Goal: Task Accomplishment & Management: Complete application form

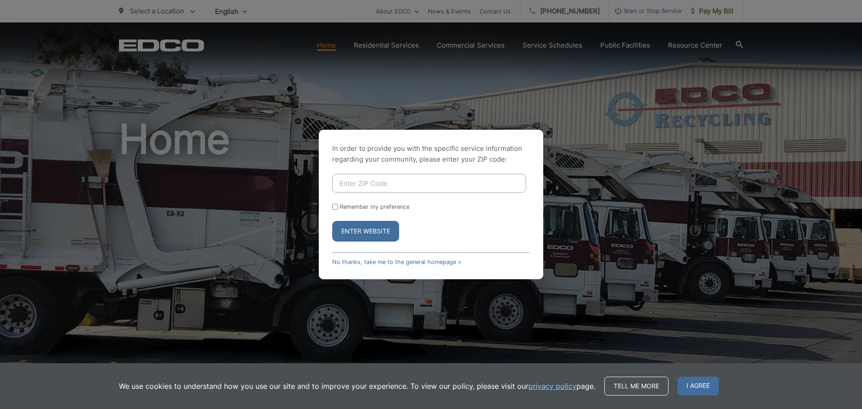
click at [355, 177] on input "Enter ZIP Code" at bounding box center [429, 183] width 194 height 19
type input "92081"
click at [332, 221] on button "Enter Website" at bounding box center [365, 231] width 67 height 21
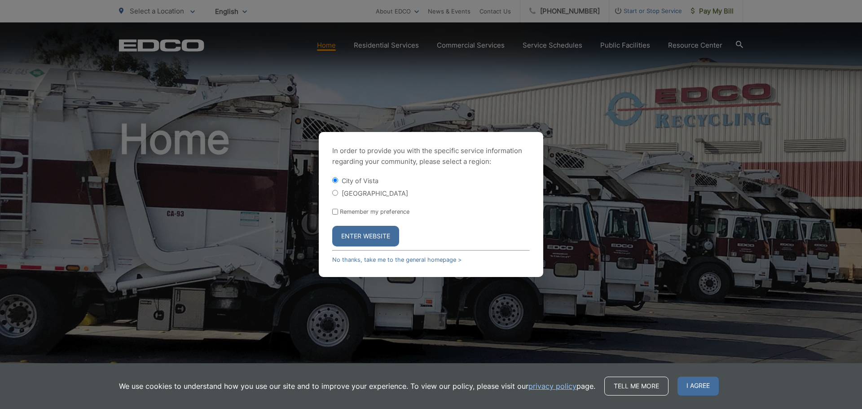
click at [363, 237] on button "Enter Website" at bounding box center [365, 236] width 67 height 21
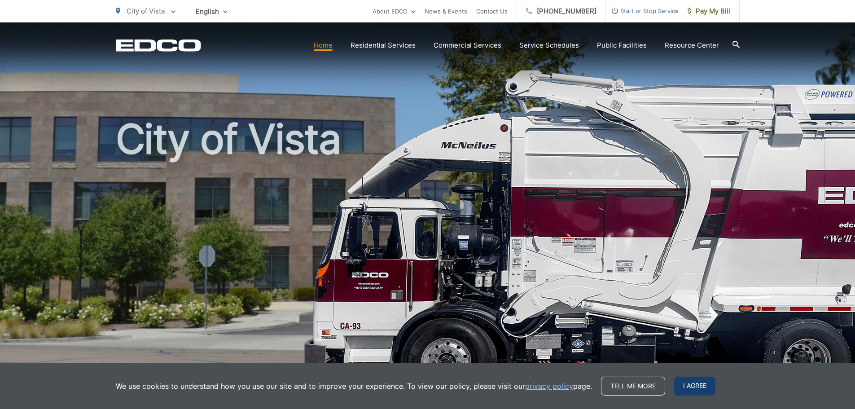
click at [699, 387] on span "I agree" at bounding box center [694, 386] width 41 height 19
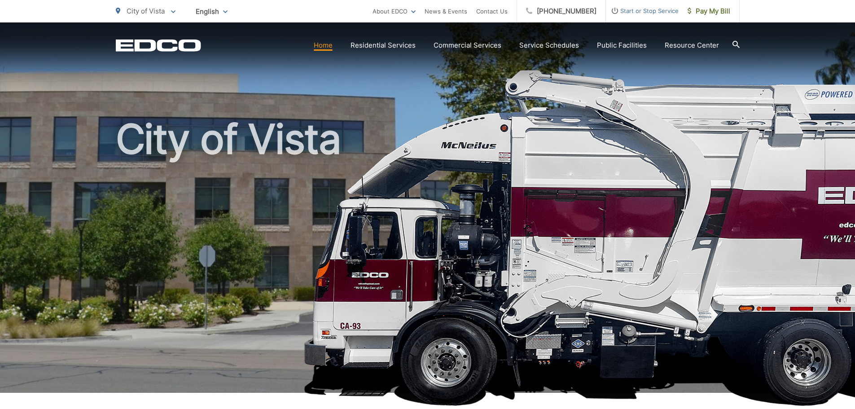
click at [639, 9] on span "Start or Stop Service" at bounding box center [642, 10] width 73 height 11
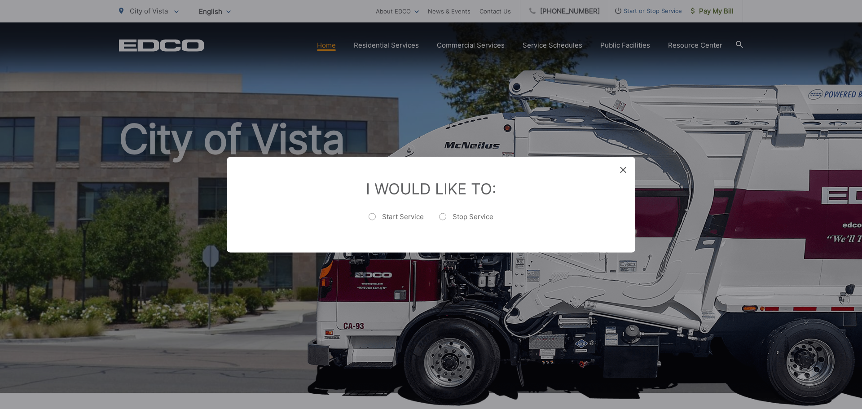
click at [440, 217] on label "Stop Service" at bounding box center [466, 221] width 54 height 18
radio input "true"
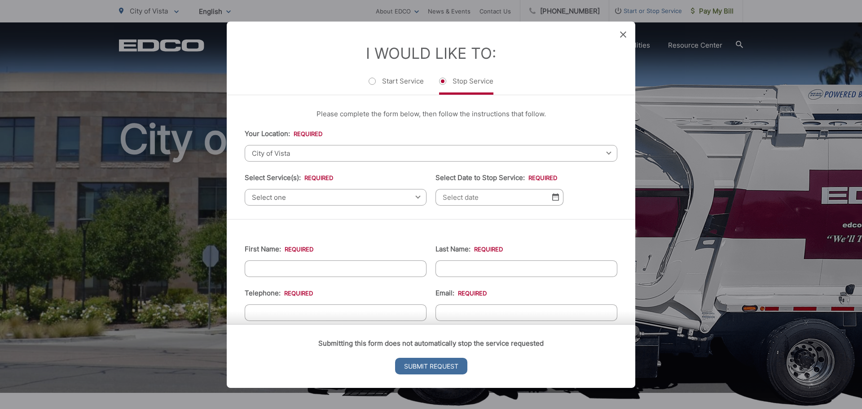
click at [330, 161] on span "City of Vista" at bounding box center [431, 153] width 373 height 17
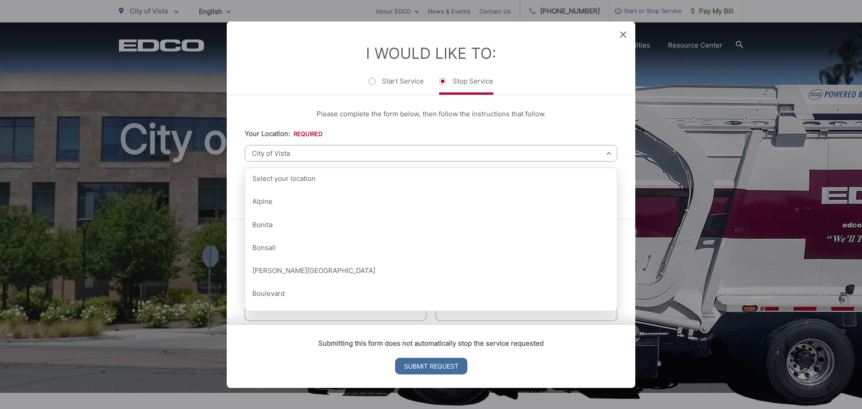
click at [332, 154] on span "City of Vista" at bounding box center [431, 153] width 373 height 17
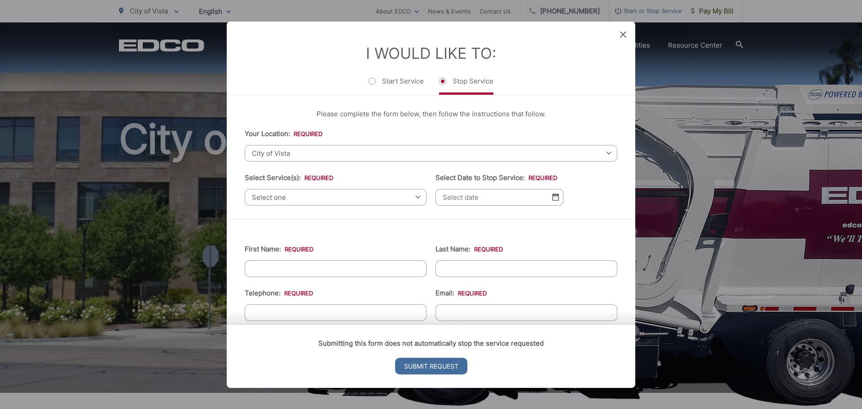
click at [327, 198] on span "Select one" at bounding box center [336, 197] width 182 height 17
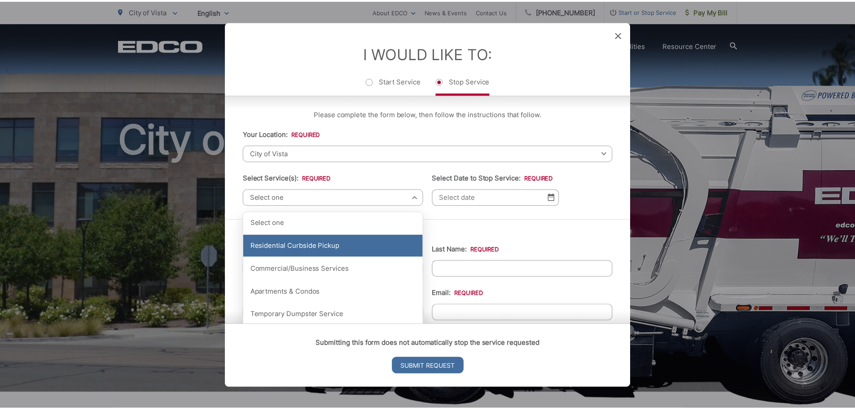
scroll to position [45, 0]
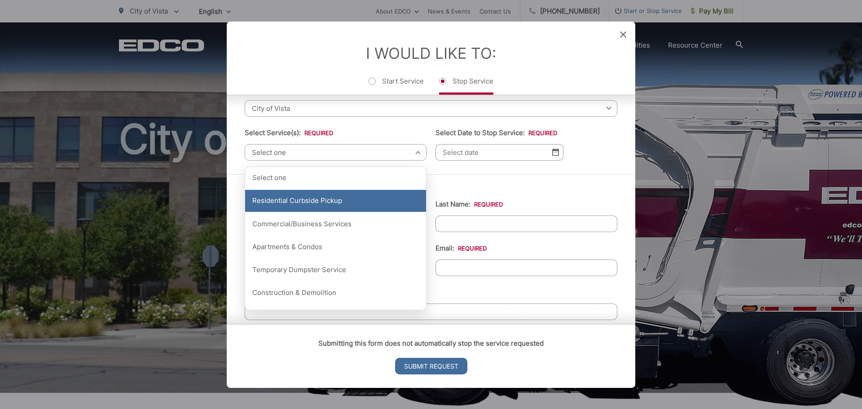
click at [320, 205] on div "Residential Curbside Pickup" at bounding box center [335, 201] width 181 height 22
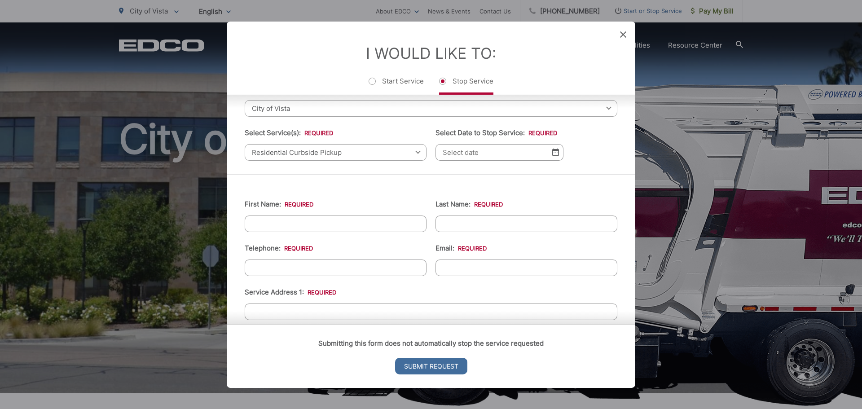
click at [514, 156] on input "Select Date to Stop Service: *" at bounding box center [499, 152] width 128 height 17
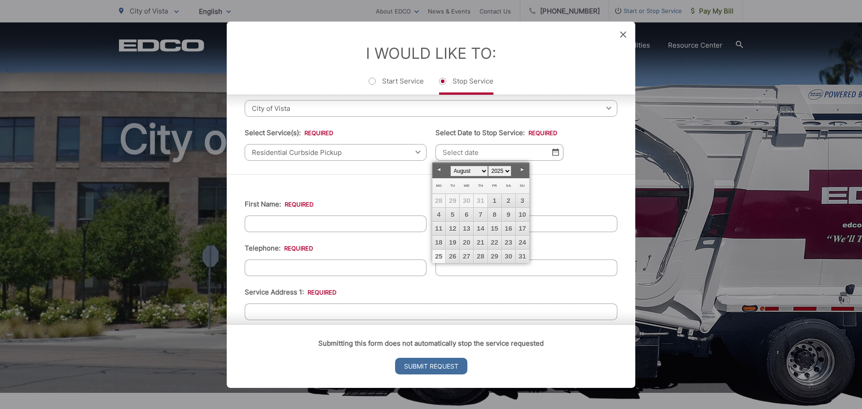
click at [443, 259] on link "25" at bounding box center [438, 256] width 13 height 13
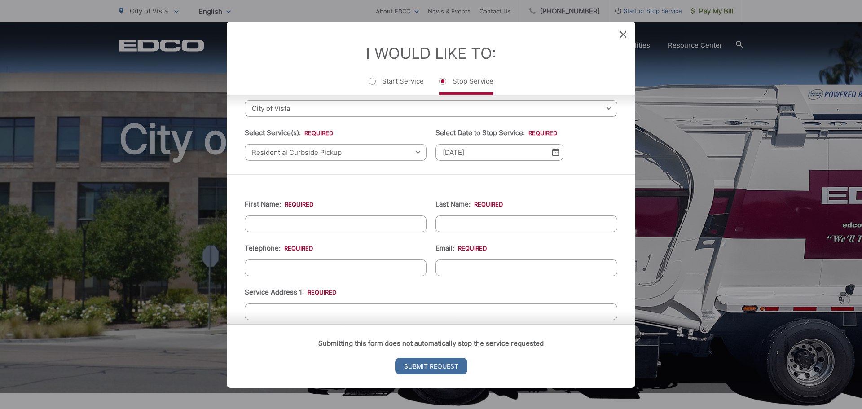
click at [554, 154] on img at bounding box center [555, 152] width 7 height 8
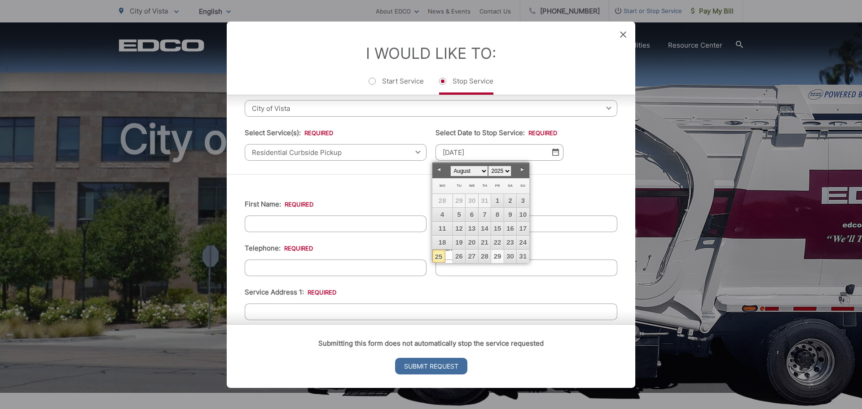
click at [496, 257] on link "29" at bounding box center [497, 256] width 12 height 13
type input "08/29/2025"
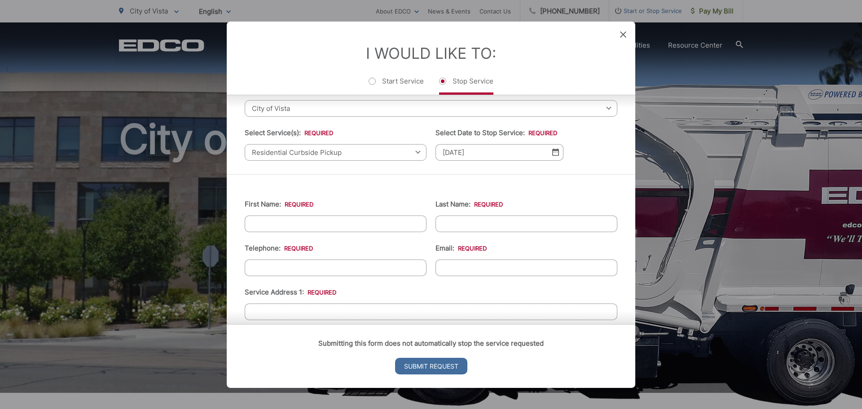
click at [260, 226] on input "First Name: *" at bounding box center [336, 223] width 182 height 17
type input "Jonathan"
type input "Hoffman"
type input "445 Corporate Dr"
type input "Escondido"
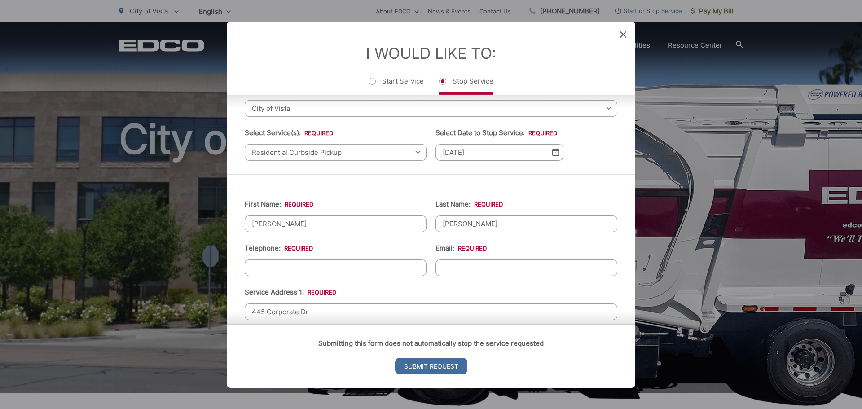
type input "92029"
type input "Suite A"
drag, startPoint x: 326, startPoint y: 312, endPoint x: 212, endPoint y: 306, distance: 114.6
click at [212, 306] on div "Entry Status None In Progress Completed None None In Progress Completed I Would…" at bounding box center [431, 204] width 862 height 409
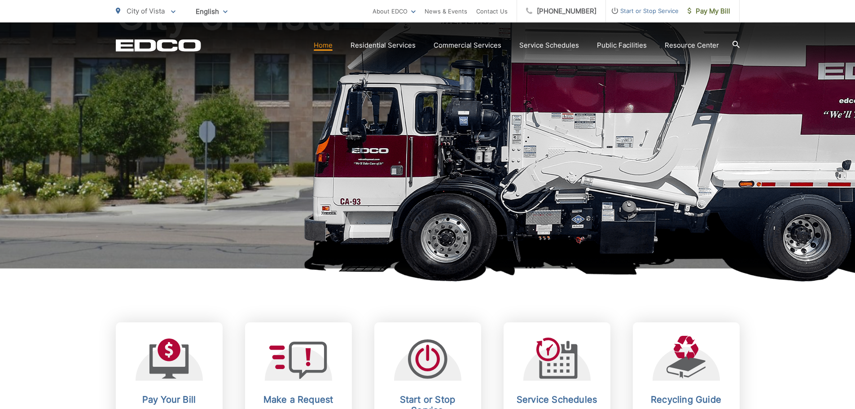
scroll to position [269, 0]
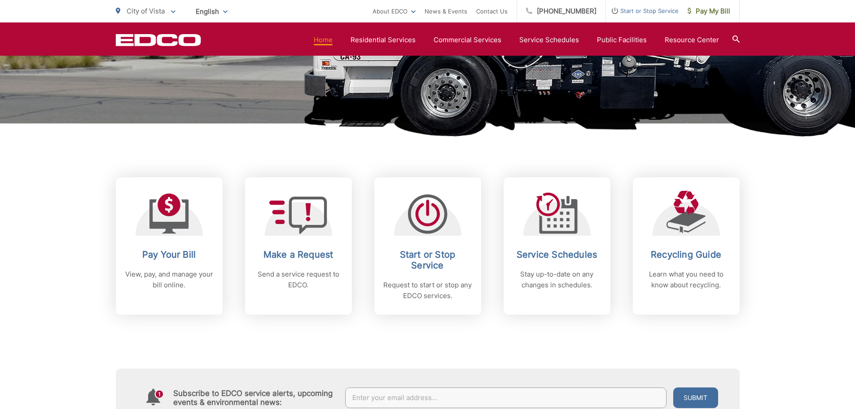
click at [631, 14] on span "Start or Stop Service" at bounding box center [642, 10] width 73 height 11
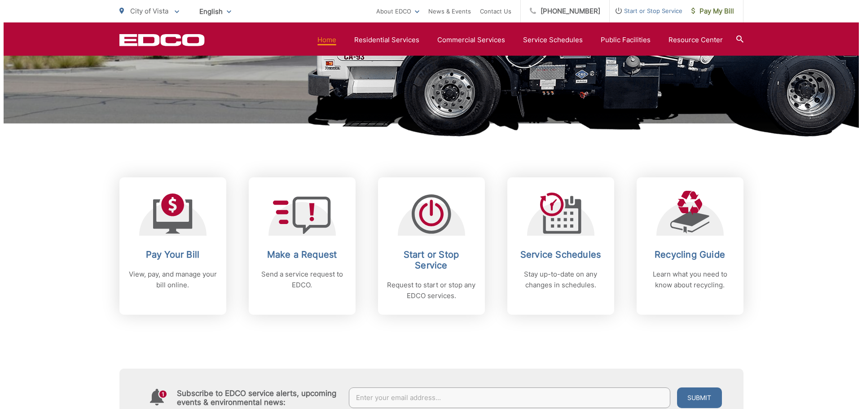
scroll to position [0, 0]
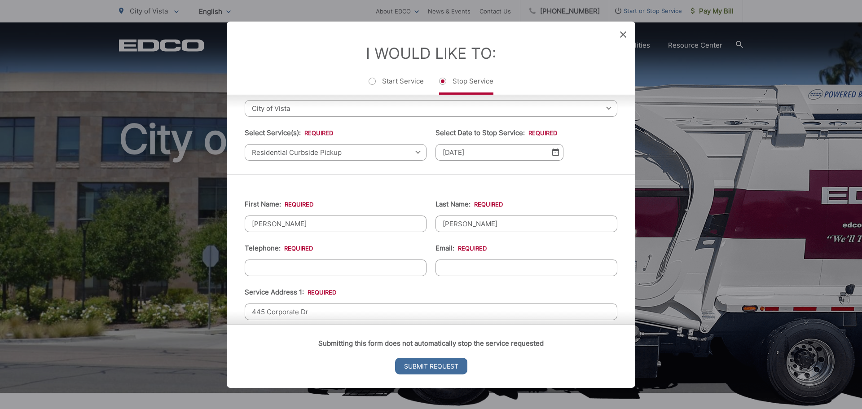
drag, startPoint x: 323, startPoint y: 313, endPoint x: 250, endPoint y: 313, distance: 73.6
click at [250, 324] on div "Submitting this form does not automatically stop the service requested Submit R…" at bounding box center [431, 356] width 409 height 64
click at [313, 324] on div "Submitting this form does not automatically stop the service requested Submit R…" at bounding box center [431, 356] width 409 height 64
click at [312, 324] on div "Submitting this form does not automatically stop the service requested Submit R…" at bounding box center [431, 356] width 409 height 64
click at [306, 324] on div "Submitting this form does not automatically stop the service requested Submit R…" at bounding box center [431, 356] width 409 height 64
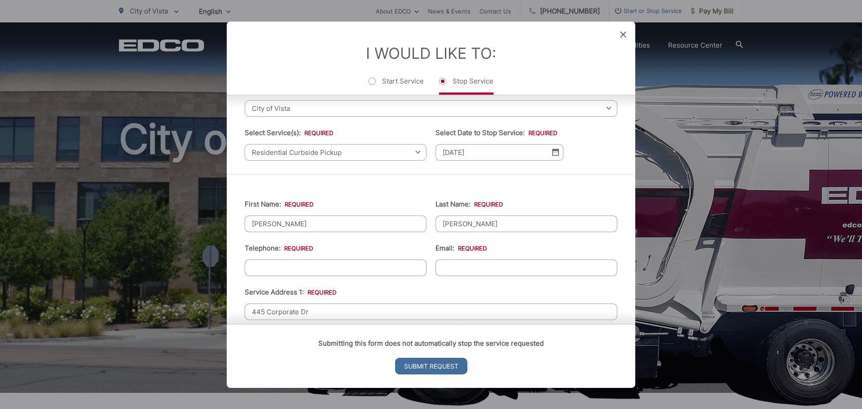
click at [338, 324] on div "Submitting this form does not automatically stop the service requested Submit R…" at bounding box center [431, 356] width 409 height 64
click at [329, 309] on input "445 Corporate Dr" at bounding box center [431, 311] width 373 height 17
type input "4"
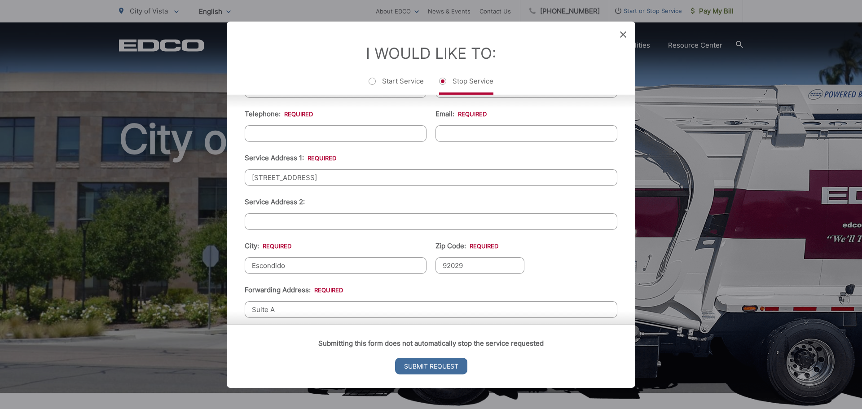
scroll to position [180, 0]
type input "1623 Carriage Cir"
drag, startPoint x: 300, startPoint y: 261, endPoint x: 228, endPoint y: 265, distance: 71.5
click at [228, 265] on div "First Name: * Jonathan Last Name: * Hoffman Telephone: * Email: * Service Addre…" at bounding box center [431, 271] width 409 height 464
type input "Vista"
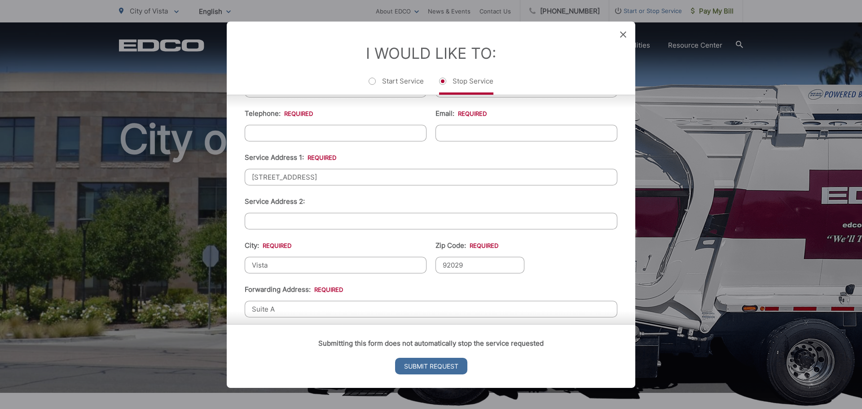
click at [487, 266] on input "92029" at bounding box center [479, 264] width 89 height 17
type input "92081"
drag, startPoint x: 316, startPoint y: 305, endPoint x: 231, endPoint y: 305, distance: 84.4
click at [231, 305] on div "First Name: * Jonathan Last Name: * Hoffman Telephone: * Email: * Service Addre…" at bounding box center [431, 271] width 409 height 464
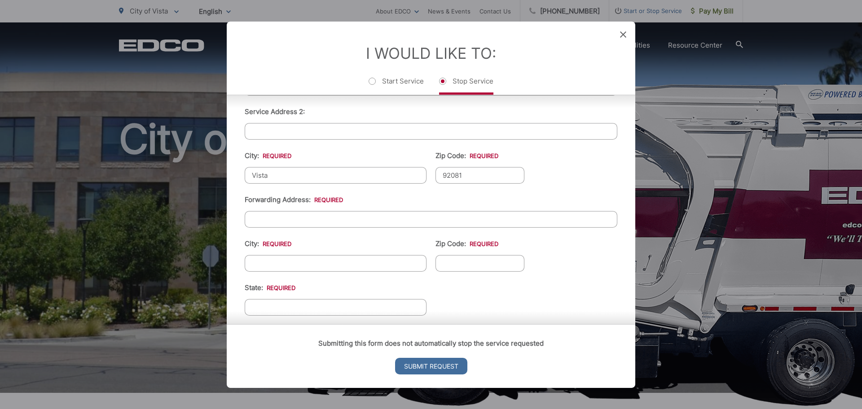
scroll to position [269, 0]
type input "3757 Scenic Way"
click at [276, 259] on input "City: *" at bounding box center [336, 263] width 182 height 17
type input "Oceanside"
click at [457, 265] on input "Zip Code: *" at bounding box center [479, 263] width 89 height 17
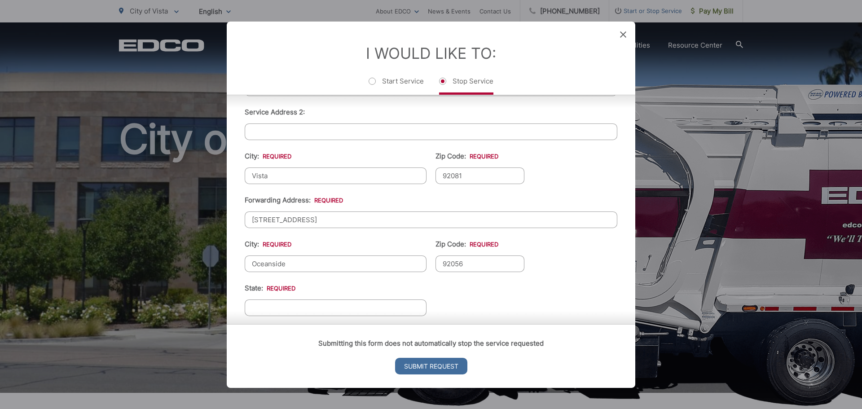
type input "92056"
click at [322, 308] on input "State: *" at bounding box center [336, 307] width 182 height 17
type input "CA"
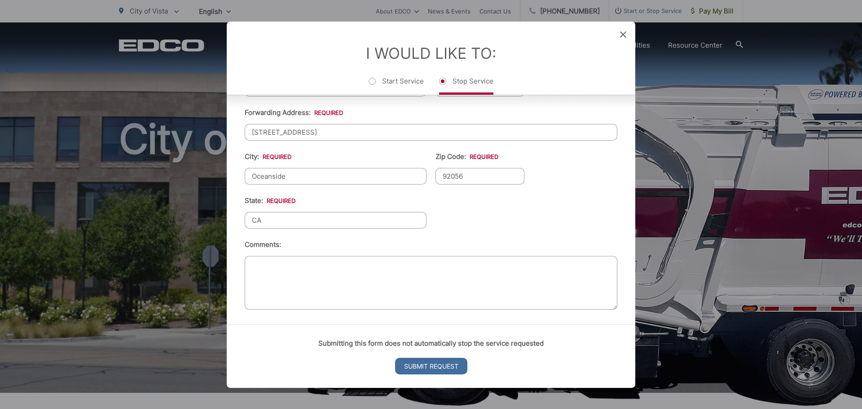
scroll to position [359, 0]
click at [365, 265] on textarea "Comments:" at bounding box center [431, 280] width 373 height 54
type textarea "Turn off Service"
click at [444, 362] on input "Submit Request" at bounding box center [431, 366] width 72 height 17
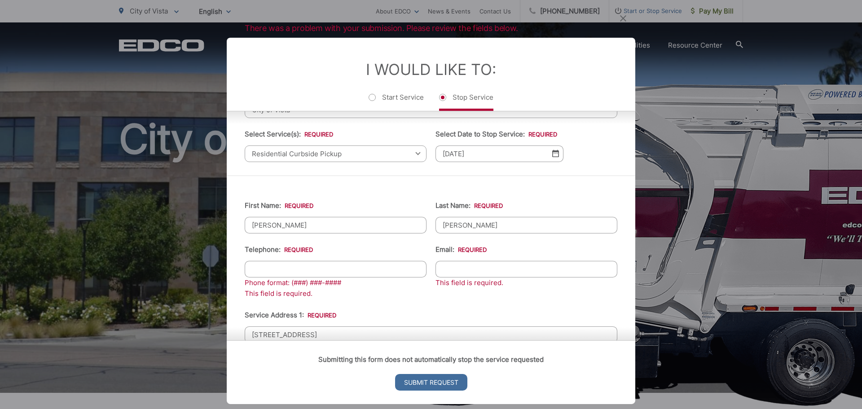
scroll to position [90, 0]
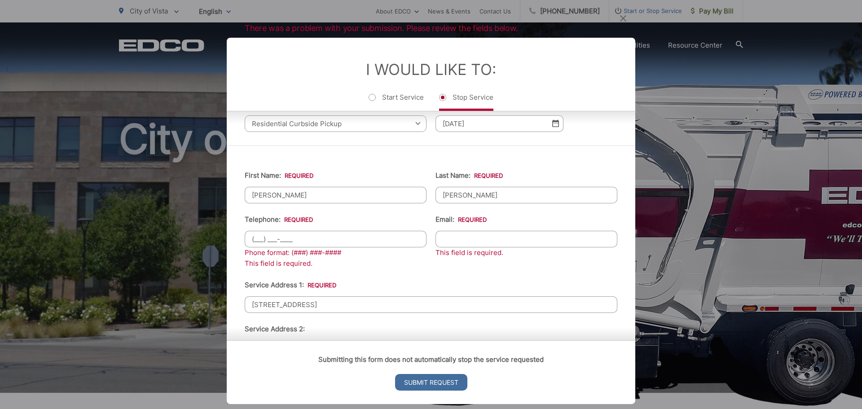
click at [321, 233] on input "(___) ___-____" at bounding box center [336, 238] width 182 height 17
type input "(760) 305-3543"
click at [468, 240] on input "Email: *" at bounding box center [526, 238] width 182 height 17
type input "jhoff1515@gmail.com"
click at [566, 279] on ul "First Name: * Jonathan Last Name: * Hoffman Telephone: * (760) 305-3543 Phone f…" at bounding box center [431, 388] width 373 height 458
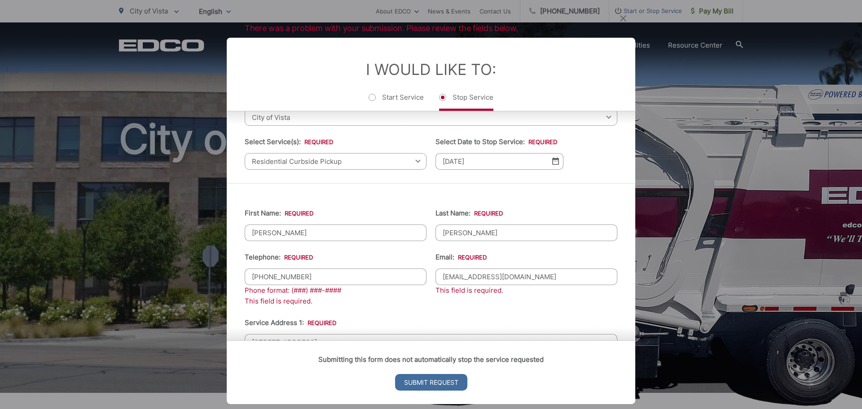
scroll to position [45, 0]
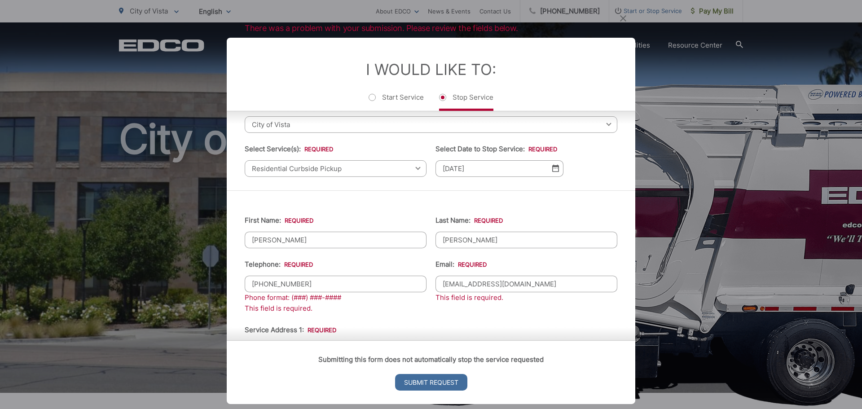
click at [552, 170] on img at bounding box center [555, 168] width 7 height 8
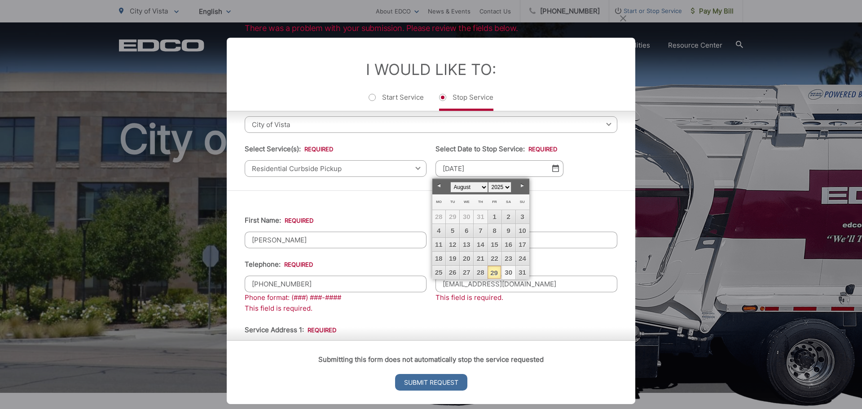
click at [505, 272] on link "30" at bounding box center [508, 272] width 13 height 13
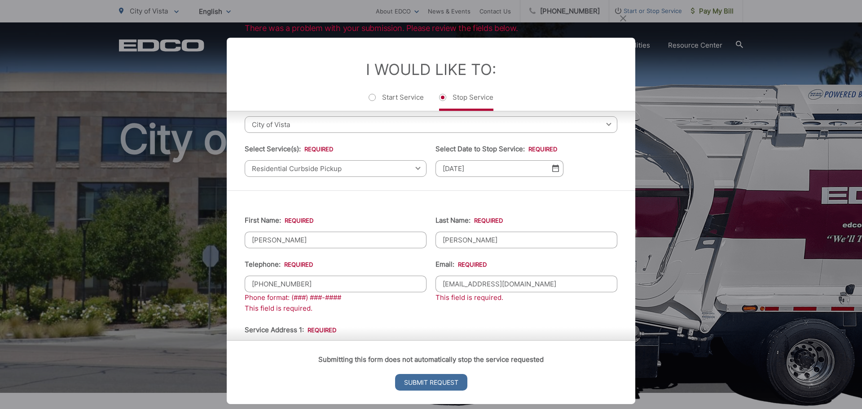
click at [552, 171] on img at bounding box center [555, 168] width 7 height 8
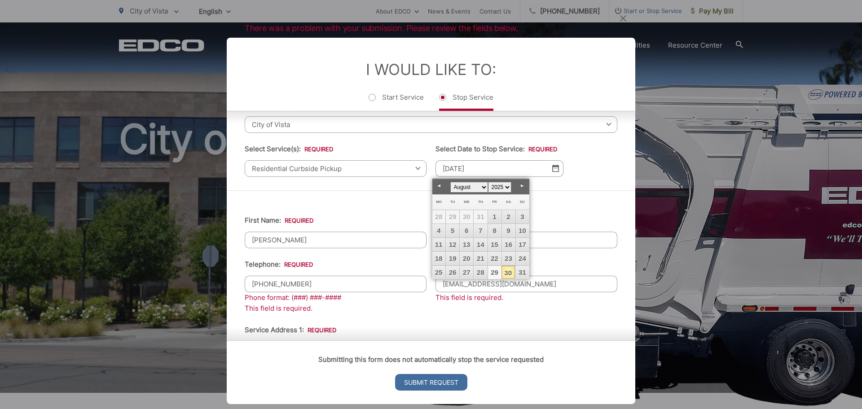
click at [498, 273] on link "29" at bounding box center [494, 272] width 13 height 13
type input "08/29/2025"
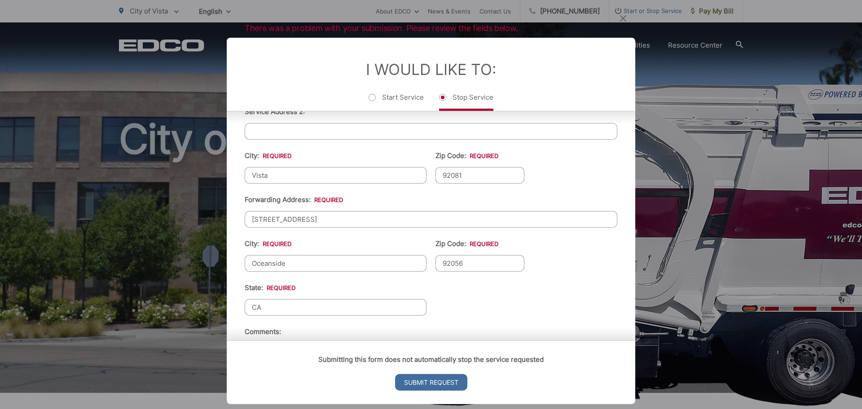
scroll to position [314, 0]
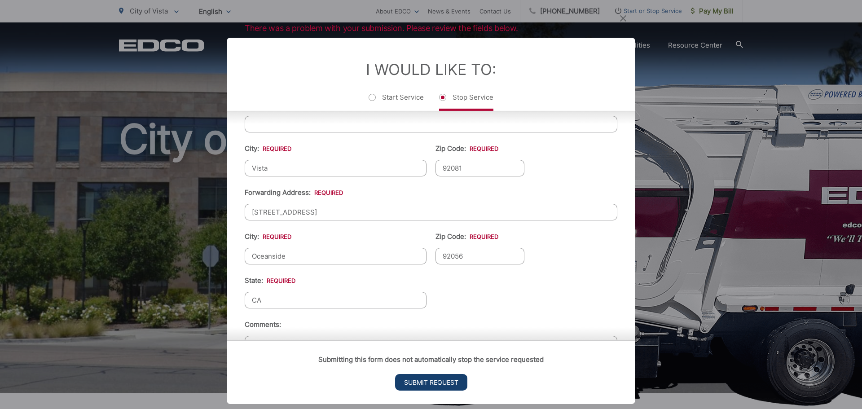
click at [432, 384] on input "Submit Request" at bounding box center [431, 382] width 72 height 17
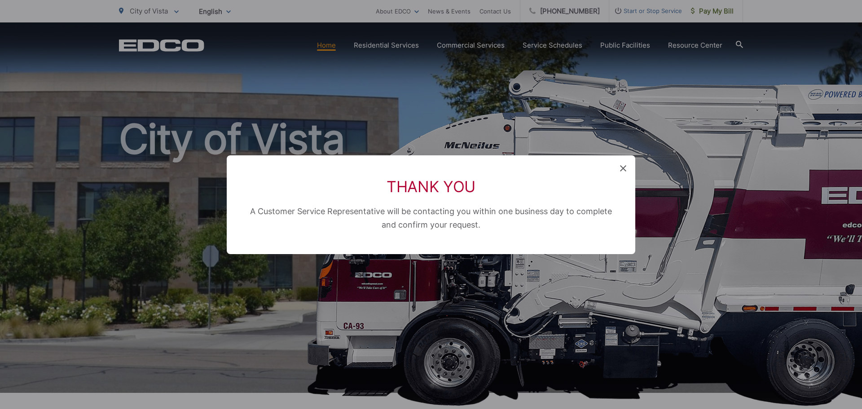
scroll to position [9, 4]
